Goal: Task Accomplishment & Management: Manage account settings

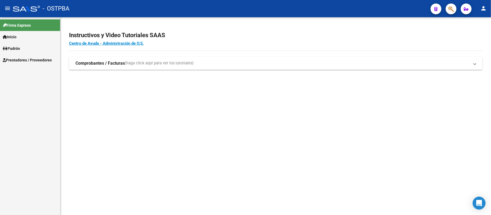
click at [16, 47] on span "Padrón" at bounding box center [11, 49] width 17 height 6
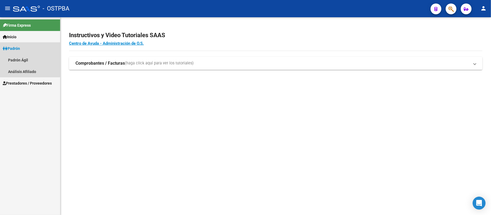
click at [14, 47] on span "Padrón" at bounding box center [11, 49] width 17 height 6
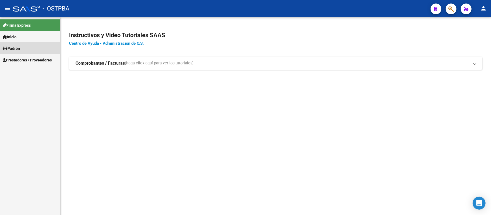
click at [19, 46] on span "Padrón" at bounding box center [11, 49] width 17 height 6
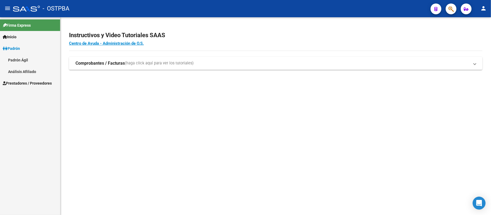
click at [24, 72] on link "Análisis Afiliado" at bounding box center [30, 72] width 60 height 12
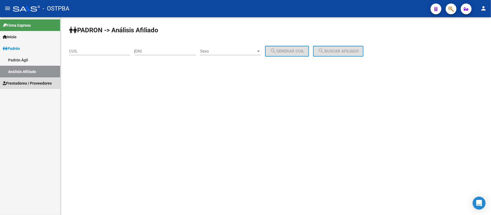
click at [19, 85] on span "Prestadores / Proveedores" at bounding box center [27, 83] width 49 height 6
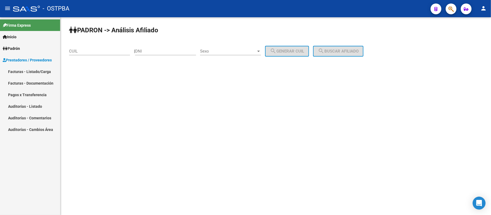
click at [25, 116] on link "Auditorías - Comentarios" at bounding box center [30, 118] width 60 height 12
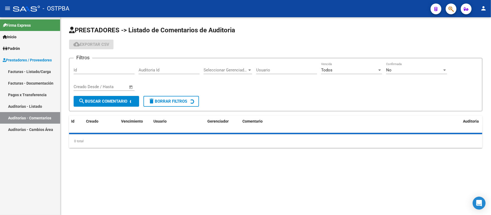
click at [23, 106] on link "Auditorías - Listado" at bounding box center [30, 107] width 60 height 12
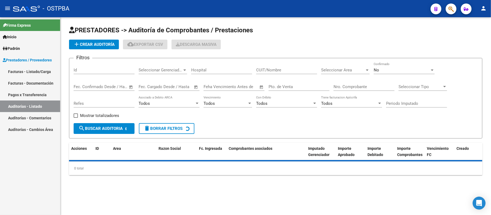
click at [339, 84] on input "Nro. Comprobante" at bounding box center [364, 86] width 61 height 5
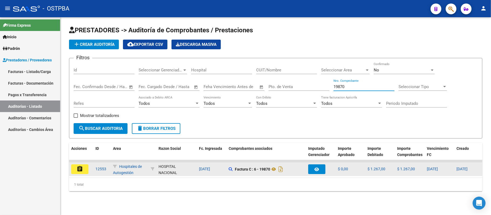
type input "19870"
click at [83, 168] on button "assignment" at bounding box center [79, 170] width 17 height 10
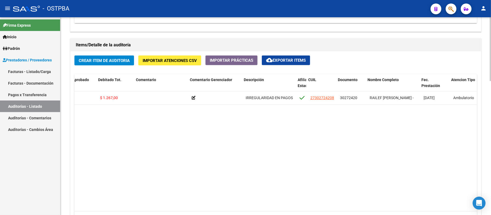
scroll to position [0, 131]
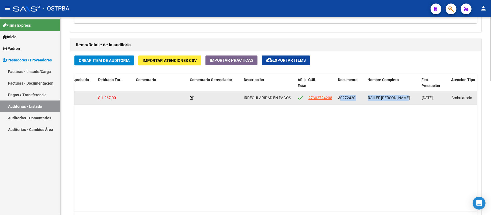
drag, startPoint x: 337, startPoint y: 98, endPoint x: 404, endPoint y: 101, distance: 66.7
click at [404, 101] on div "54587 D88 - MP Salud $ 1.267,00 $ 0,00 $ 1.267,00 IRREGULARIDAD EN PAGOS 273027…" at bounding box center [317, 97] width 746 height 13
drag, startPoint x: 408, startPoint y: 99, endPoint x: 339, endPoint y: 94, distance: 69.5
click at [339, 94] on div "54587 D88 - MP Salud $ 1.267,00 $ 0,00 $ 1.267,00 IRREGULARIDAD EN PAGOS 273027…" at bounding box center [317, 97] width 746 height 13
copy div "30272420 RAILEF [PERSON_NAME] -"
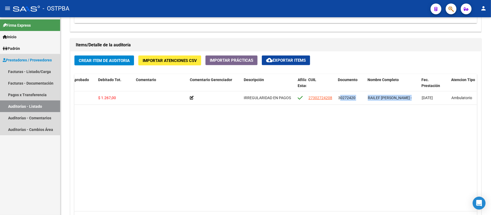
click at [29, 107] on link "Auditorías - Listado" at bounding box center [30, 107] width 60 height 12
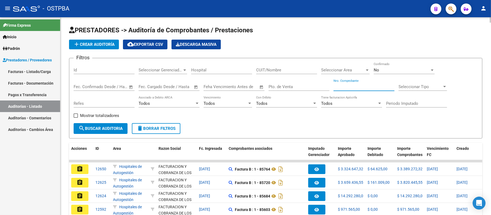
click at [346, 86] on input "Nro. Comprobante" at bounding box center [364, 86] width 61 height 5
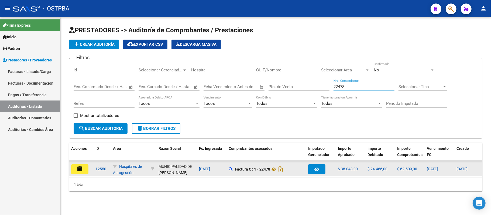
type input "22478"
click at [89, 168] on div "assignment" at bounding box center [81, 170] width 20 height 10
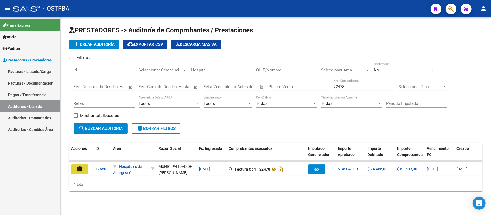
click at [87, 169] on button "assignment" at bounding box center [79, 170] width 17 height 10
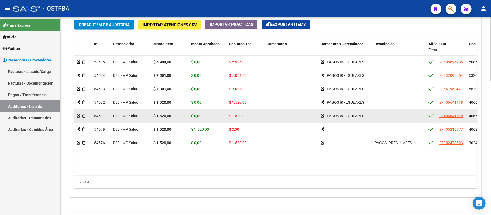
click at [80, 117] on div at bounding box center [83, 116] width 13 height 6
click at [77, 116] on icon at bounding box center [79, 116] width 4 height 4
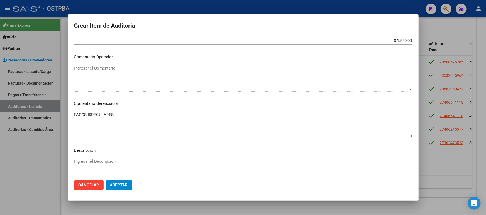
scroll to position [180, 0]
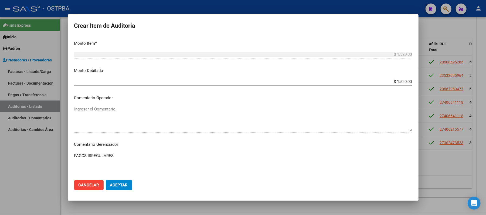
drag, startPoint x: 389, startPoint y: 79, endPoint x: 435, endPoint y: 81, distance: 46.5
click at [435, 81] on div "Crear Item de Auditoria 40664111 Nro Documento 27406641118 CUIL Afiliado Activo…" at bounding box center [243, 107] width 486 height 215
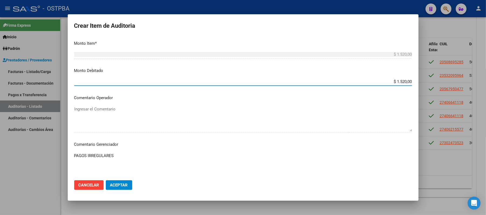
click at [401, 80] on input "$ 1.520,00" at bounding box center [243, 81] width 338 height 5
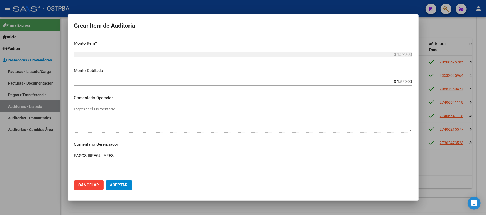
drag, startPoint x: 407, startPoint y: 81, endPoint x: 379, endPoint y: 83, distance: 28.1
click at [379, 83] on app-form-text-field "Monto Debitado $ 1.520,00 Ingresar el monto" at bounding box center [245, 76] width 342 height 17
click at [92, 185] on span "Cancelar" at bounding box center [89, 185] width 21 height 5
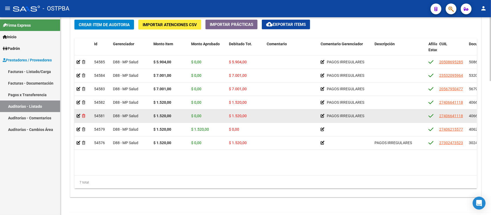
click at [84, 117] on icon at bounding box center [83, 116] width 3 height 4
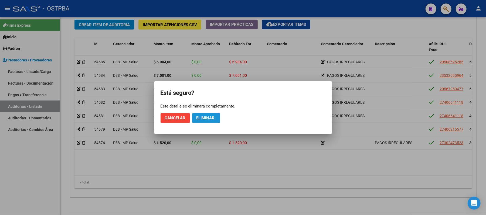
click at [215, 120] on span "Eliminar." at bounding box center [205, 118] width 19 height 5
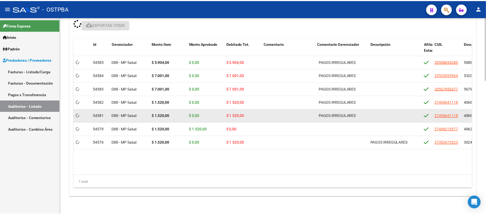
scroll to position [392, 0]
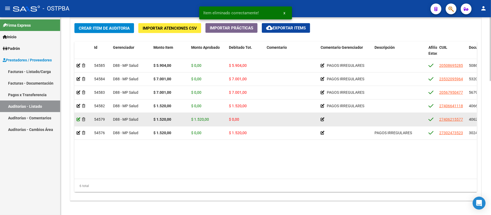
click at [78, 120] on icon at bounding box center [79, 120] width 4 height 4
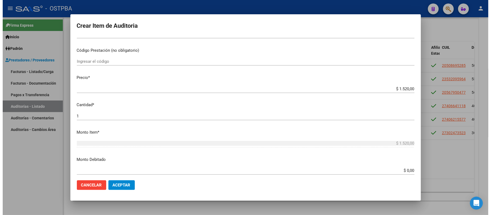
scroll to position [108, 0]
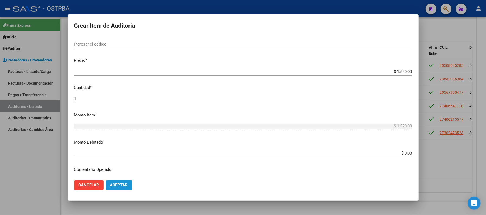
click at [123, 187] on span "Aceptar" at bounding box center [119, 185] width 18 height 5
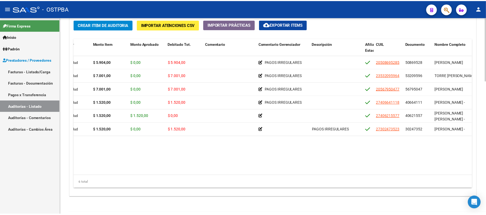
scroll to position [0, 0]
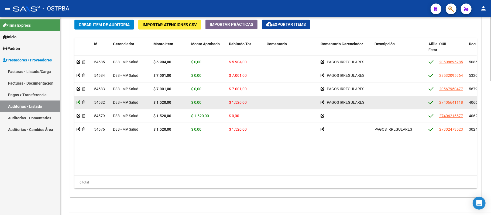
click at [78, 102] on icon at bounding box center [79, 103] width 4 height 4
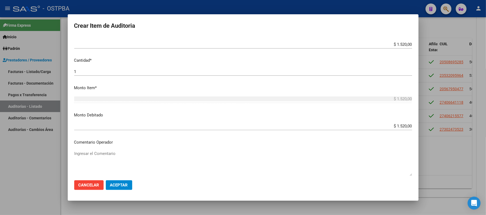
scroll to position [144, 0]
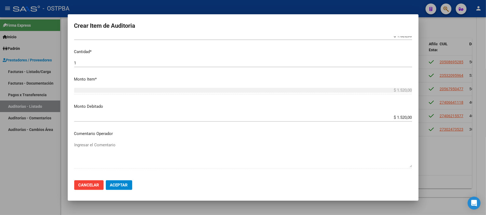
click at [410, 114] on mat-dialog-content "40664111 Nro Documento 27406641118 CUIL Afiliado Activo [PERSON_NAME] - Nombre …" at bounding box center [243, 106] width 351 height 140
click at [393, 116] on input "$ 1.520,00" at bounding box center [243, 117] width 338 height 5
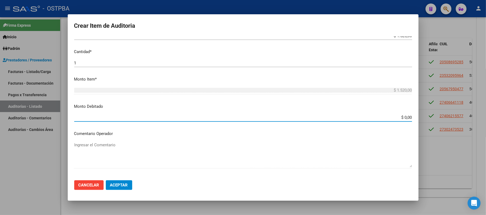
type input "$ 0,00"
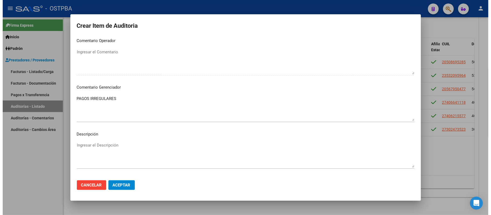
scroll to position [252, 0]
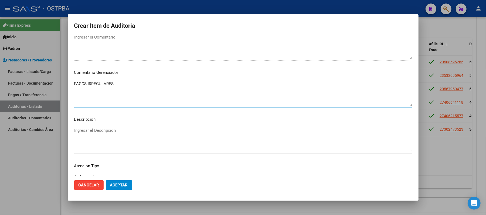
drag, startPoint x: 114, startPoint y: 83, endPoint x: 71, endPoint y: 81, distance: 43.8
click at [71, 81] on mat-dialog-content "40664111 Nro Documento 27406641118 CUIL Afiliado Activo [PERSON_NAME] - Nombre …" at bounding box center [243, 106] width 351 height 140
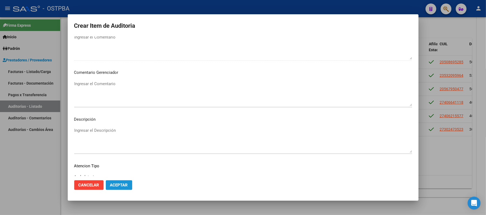
click at [112, 183] on span "Aceptar" at bounding box center [119, 185] width 18 height 5
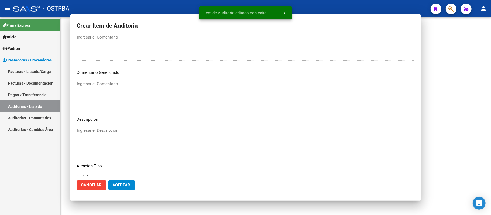
scroll to position [0, 0]
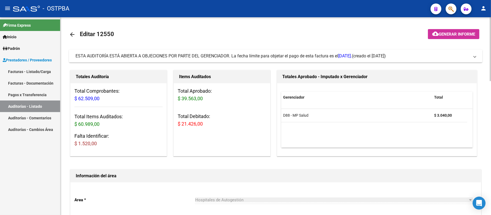
click at [93, 140] on h3 "Falta Identificar: $ 1.520,00" at bounding box center [118, 139] width 88 height 15
click at [87, 145] on span "$ 1.520,00" at bounding box center [85, 144] width 22 height 6
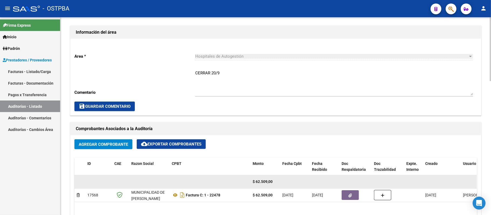
scroll to position [180, 0]
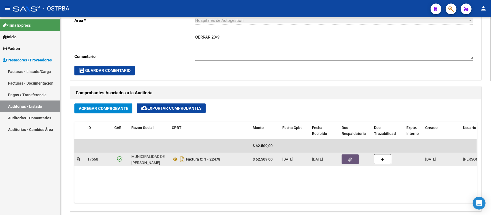
click at [356, 158] on button "button" at bounding box center [350, 160] width 17 height 10
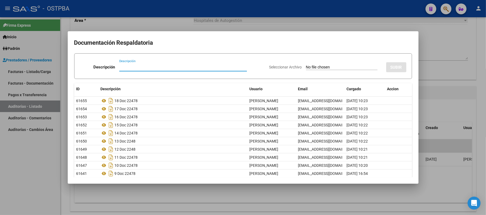
click at [430, 62] on div at bounding box center [243, 107] width 486 height 215
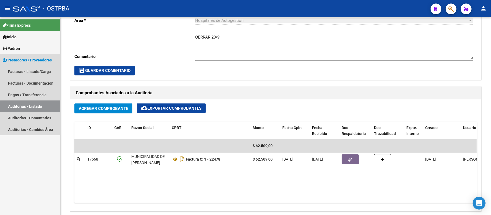
click at [30, 106] on link "Auditorías - Listado" at bounding box center [30, 107] width 60 height 12
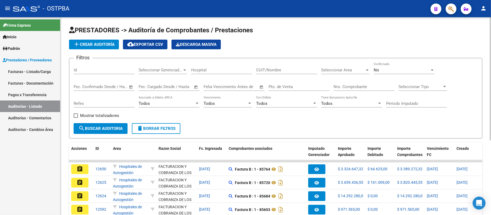
click at [333, 86] on div "Filtros Id Seleccionar Gerenciador Seleccionar Gerenciador Hospital CUIT/Nombre…" at bounding box center [276, 93] width 404 height 61
click at [341, 89] on input "Nro. Comprobante" at bounding box center [364, 86] width 61 height 5
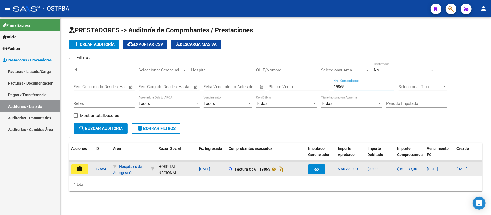
type input "19865"
click at [81, 170] on mat-icon "assignment" at bounding box center [80, 169] width 6 height 6
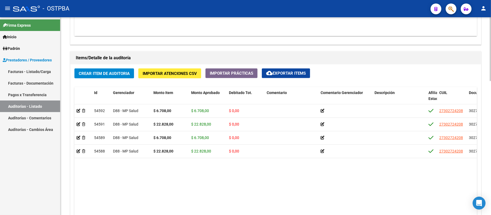
scroll to position [360, 0]
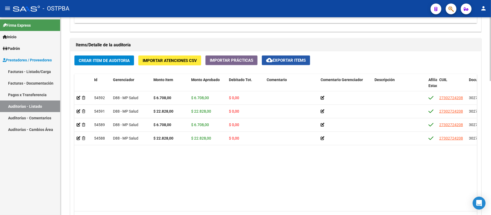
click at [301, 60] on span "cloud_download Exportar Items" at bounding box center [286, 60] width 40 height 5
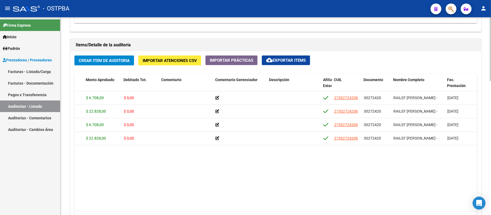
scroll to position [0, 106]
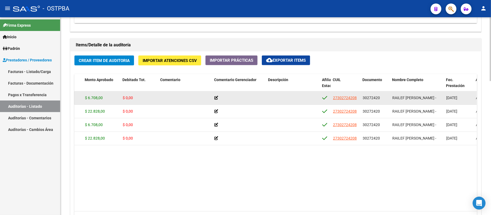
drag, startPoint x: 392, startPoint y: 100, endPoint x: 432, endPoint y: 99, distance: 39.4
click at [432, 99] on span "RAILEF [PERSON_NAME] -" at bounding box center [415, 98] width 44 height 4
copy span "RAILEF [PERSON_NAME] -"
drag, startPoint x: 362, startPoint y: 98, endPoint x: 380, endPoint y: 98, distance: 18.6
click at [380, 98] on datatable-body-cell "30272420" at bounding box center [376, 97] width 30 height 13
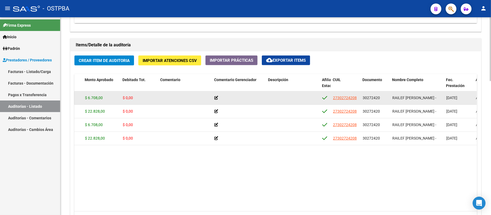
copy span "30272420"
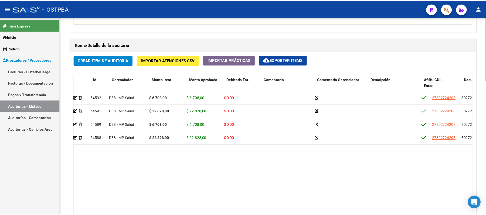
scroll to position [0, 0]
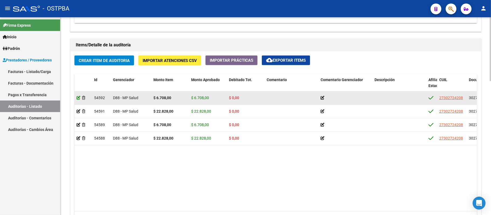
click at [78, 100] on icon at bounding box center [79, 98] width 4 height 4
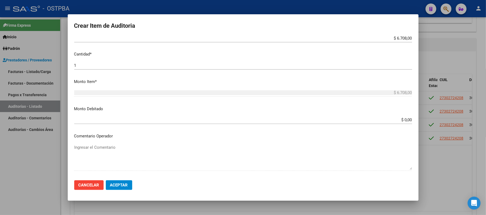
scroll to position [144, 0]
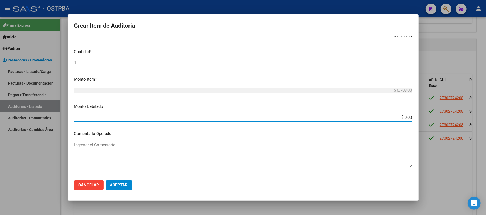
click at [399, 116] on input "$ 0,00" at bounding box center [243, 117] width 338 height 5
type input "$ 6.708,00"
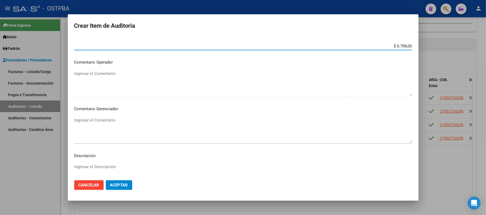
scroll to position [216, 0]
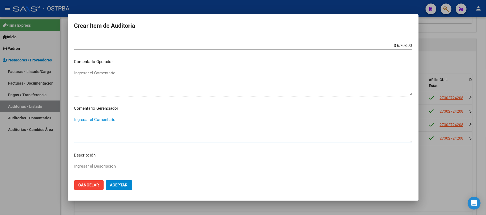
click at [101, 124] on textarea "Ingresar el Comentario" at bounding box center [243, 129] width 338 height 25
drag, startPoint x: 116, startPoint y: 119, endPoint x: 66, endPoint y: 117, distance: 50.0
click at [66, 117] on div "Crear Item de Auditoria 30272420 Nro Documento 27302724208 CUIL Afiliado Activo…" at bounding box center [243, 107] width 486 height 215
type textarea "irregularidad en pagos"
click at [122, 185] on span "Aceptar" at bounding box center [119, 185] width 18 height 5
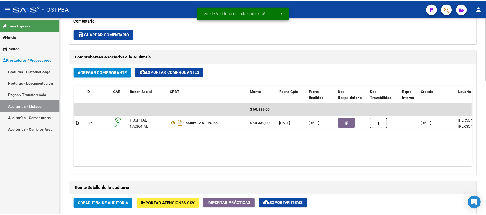
scroll to position [288, 0]
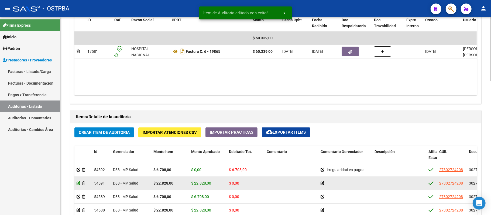
click at [78, 184] on icon at bounding box center [79, 184] width 4 height 4
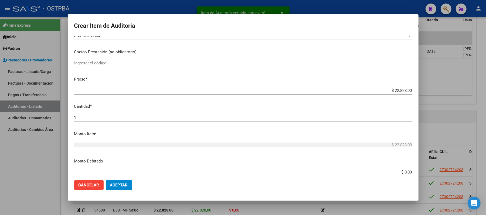
scroll to position [144, 0]
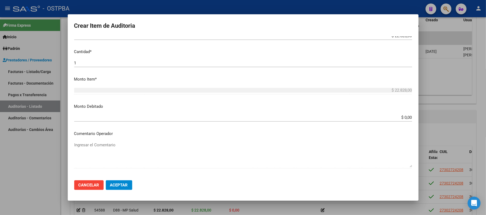
click at [401, 119] on input "$ 0,00" at bounding box center [243, 117] width 338 height 5
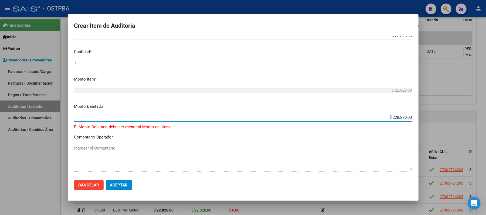
type input "$ 22.828,00"
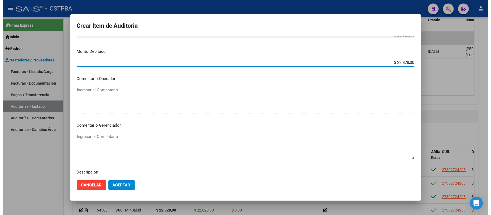
scroll to position [216, 0]
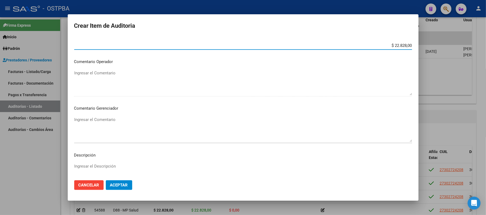
click at [96, 121] on textarea "Ingresar el Comentario" at bounding box center [243, 129] width 338 height 25
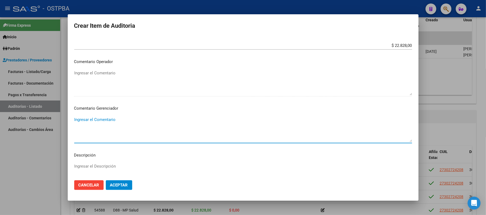
paste textarea "irregularidad en pagos"
type textarea "irregularidad en pagos"
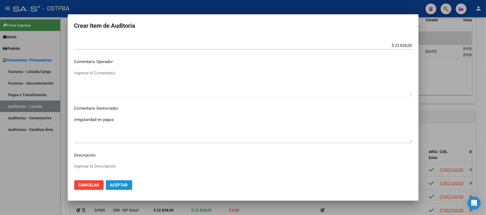
click at [119, 186] on span "Aceptar" at bounding box center [119, 185] width 18 height 5
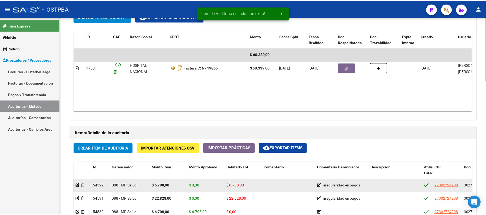
scroll to position [324, 0]
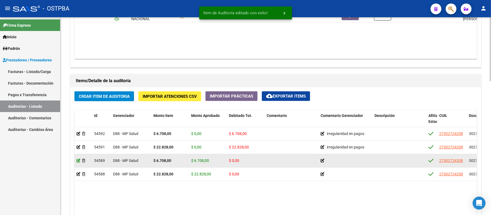
click at [79, 163] on icon at bounding box center [79, 161] width 4 height 4
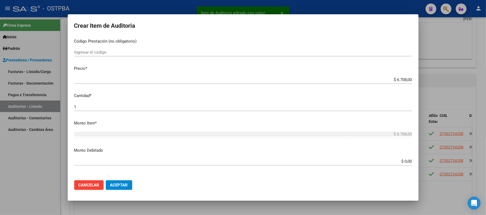
scroll to position [108, 0]
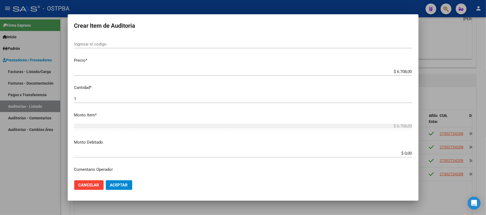
click at [404, 155] on input "$ 0,00" at bounding box center [243, 153] width 338 height 5
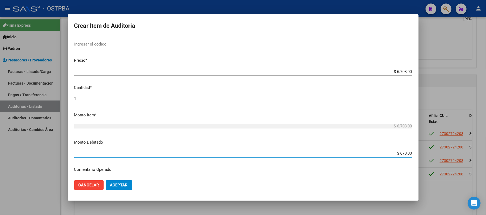
type input "$ 6.708,00"
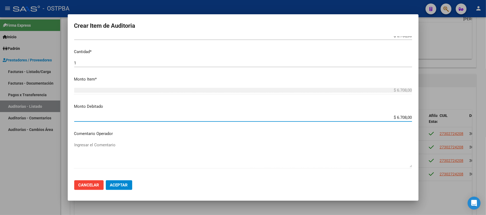
scroll to position [180, 0]
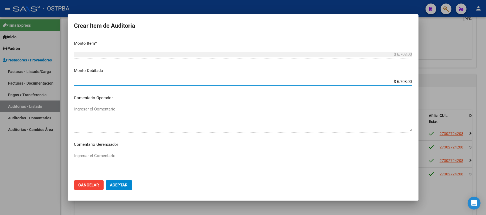
click at [105, 154] on textarea "Ingresar el Comentario" at bounding box center [243, 165] width 338 height 25
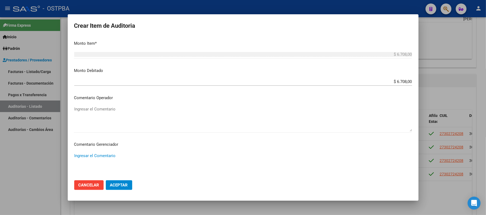
paste textarea "irregularidad en pagos"
type textarea "irregularidad en pagos"
click at [123, 183] on span "Aceptar" at bounding box center [119, 185] width 18 height 5
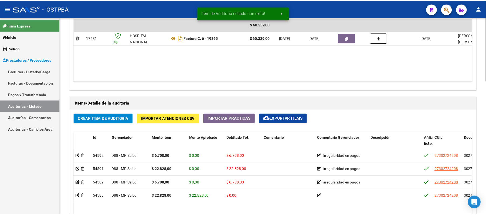
scroll to position [360, 0]
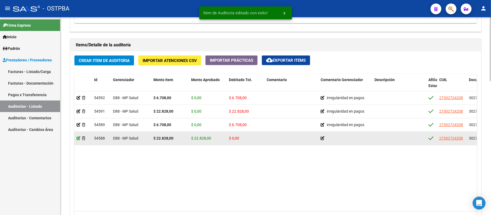
click at [79, 138] on icon at bounding box center [79, 139] width 4 height 4
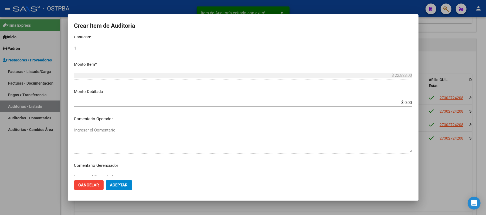
scroll to position [180, 0]
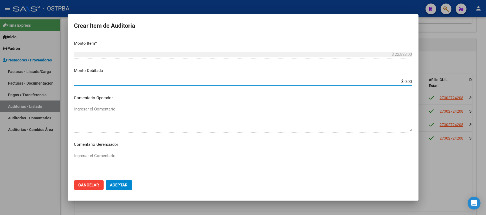
click at [401, 81] on input "$ 0,00" at bounding box center [243, 81] width 338 height 5
type input "$ 22.828,00"
click at [107, 157] on textarea "Ingresar el Comentario" at bounding box center [243, 165] width 338 height 25
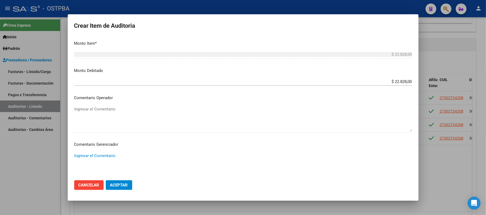
paste textarea "irregularidad en pagos"
type textarea "irregularidad en pagos"
click at [119, 191] on mat-dialog-actions "Cancelar Aceptar" at bounding box center [243, 185] width 338 height 18
click at [121, 185] on span "Aceptar" at bounding box center [119, 185] width 18 height 5
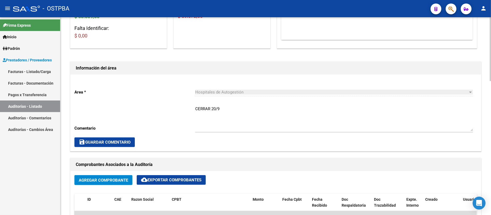
scroll to position [72, 0]
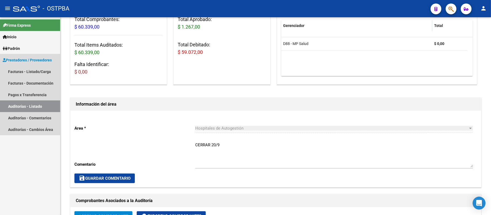
click at [42, 106] on link "Auditorías - Listado" at bounding box center [30, 107] width 60 height 12
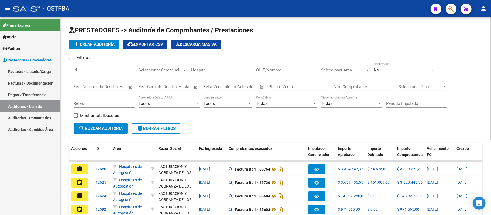
click at [344, 87] on input "Nro. Comprobante" at bounding box center [364, 86] width 61 height 5
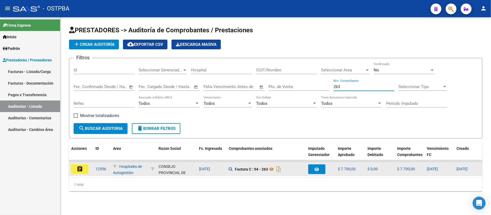
type input "263"
click at [82, 170] on mat-icon "assignment" at bounding box center [80, 169] width 6 height 6
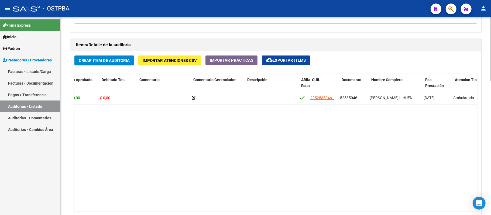
scroll to position [0, 132]
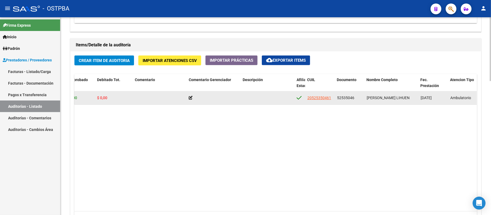
drag, startPoint x: 337, startPoint y: 97, endPoint x: 355, endPoint y: 97, distance: 18.1
click at [355, 97] on div "52535046" at bounding box center [349, 98] width 25 height 6
copy span "52535046"
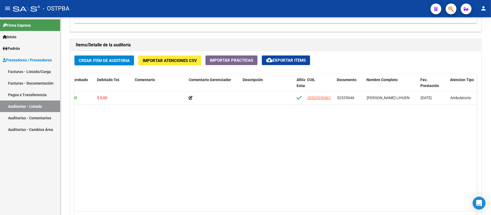
click at [38, 107] on link "Auditorías - Listado" at bounding box center [30, 107] width 60 height 12
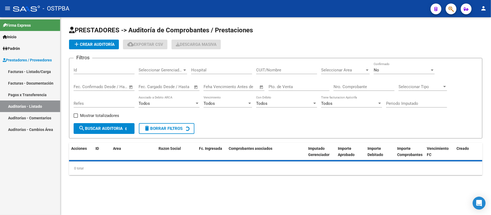
click at [333, 88] on div "Filtros Id Seleccionar Gerenciador Seleccionar Gerenciador Hospital CUIT/Nombre…" at bounding box center [276, 93] width 404 height 61
click at [336, 86] on input "Nro. Comprobante" at bounding box center [364, 86] width 61 height 5
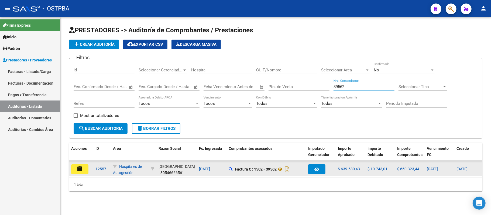
type input "39562"
click at [82, 169] on mat-icon "assignment" at bounding box center [80, 169] width 6 height 6
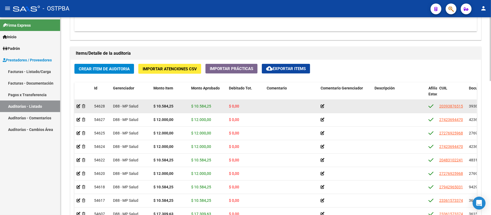
scroll to position [345, 0]
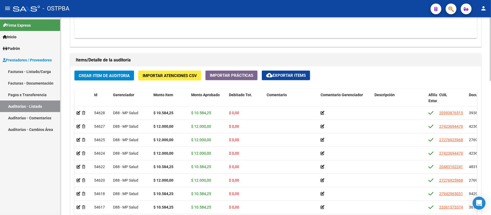
click at [294, 77] on span "cloud_download Exportar Items" at bounding box center [286, 75] width 40 height 5
